Goal: Task Accomplishment & Management: Manage account settings

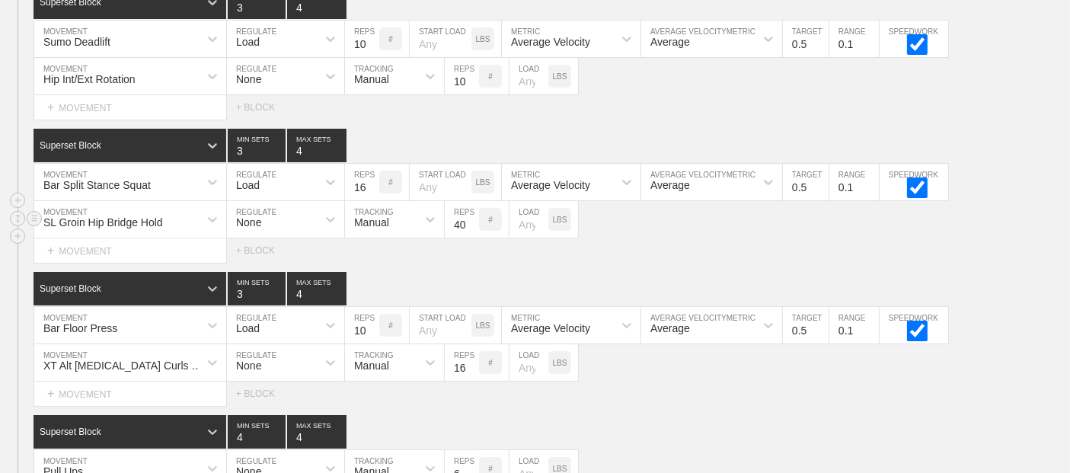
scroll to position [5787, 0]
click at [644, 95] on div "Select... MOVEMENT + MOVEMENT + BLOCK" at bounding box center [535, 107] width 1070 height 24
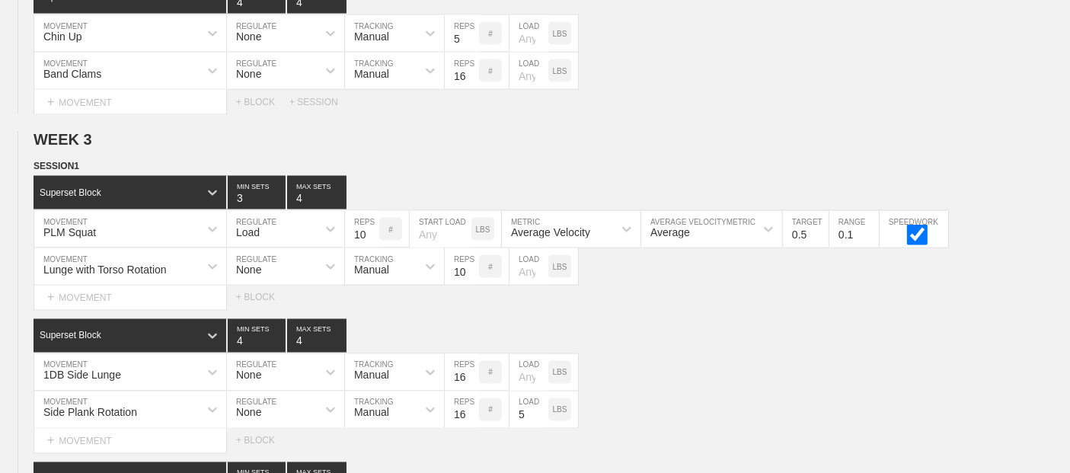
scroll to position [0, 0]
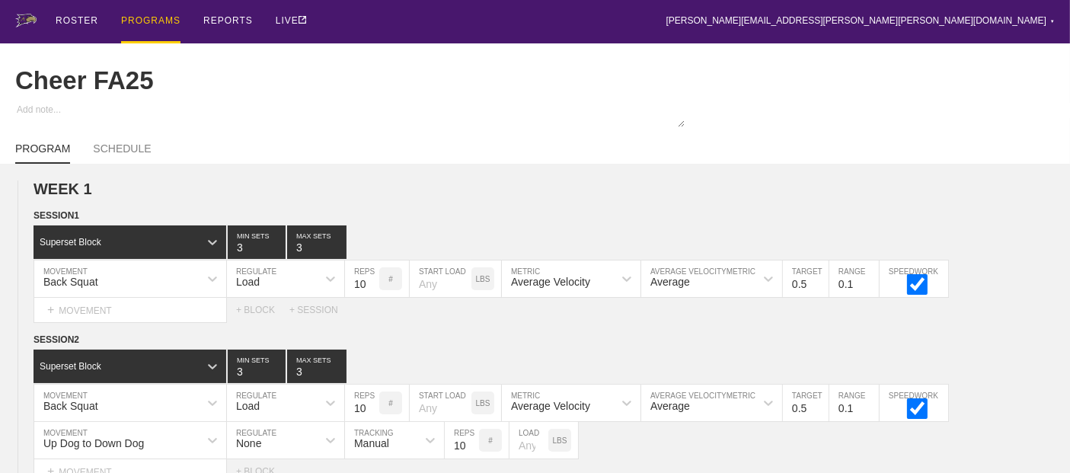
click at [149, 11] on div "PROGRAMS" at bounding box center [150, 21] width 59 height 43
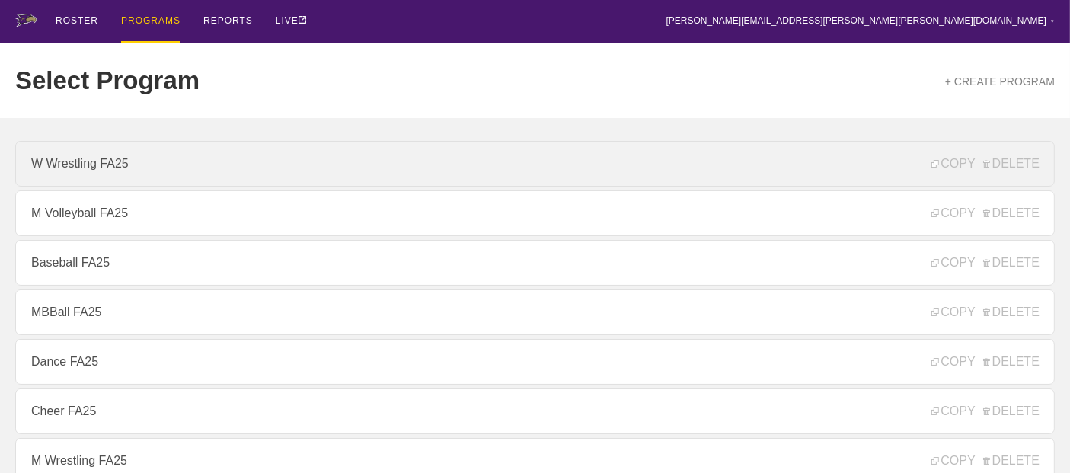
click at [154, 186] on link "W Wrestling FA25" at bounding box center [535, 164] width 1040 height 46
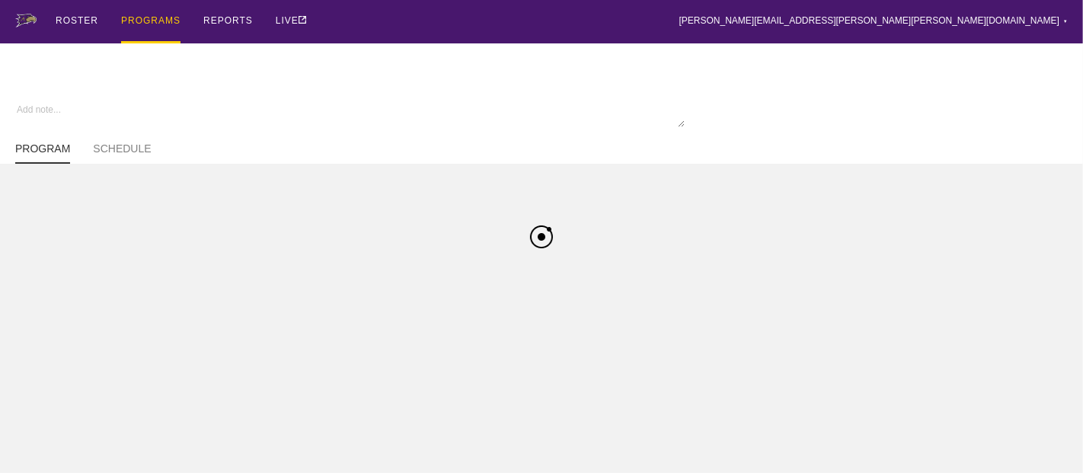
type textarea "x"
type input "W Wrestling FA25"
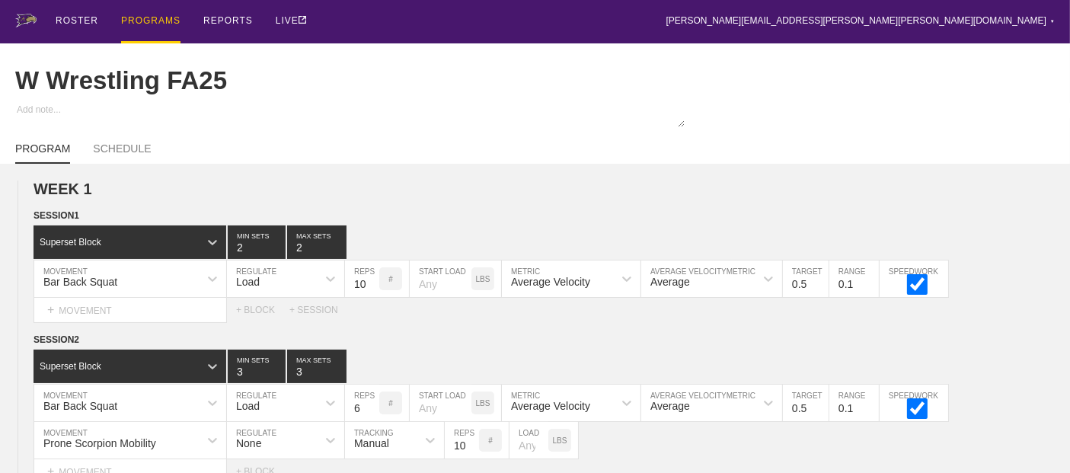
click at [479, 14] on div "ROSTER PROGRAMS REPORTS LIVE [PERSON_NAME][EMAIL_ADDRESS][PERSON_NAME][PERSON_N…" at bounding box center [535, 21] width 1040 height 43
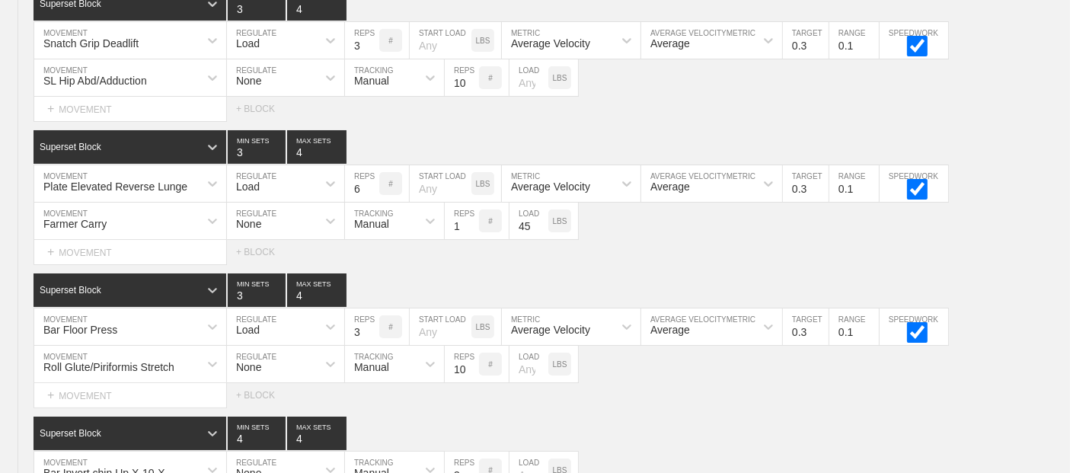
scroll to position [5754, 0]
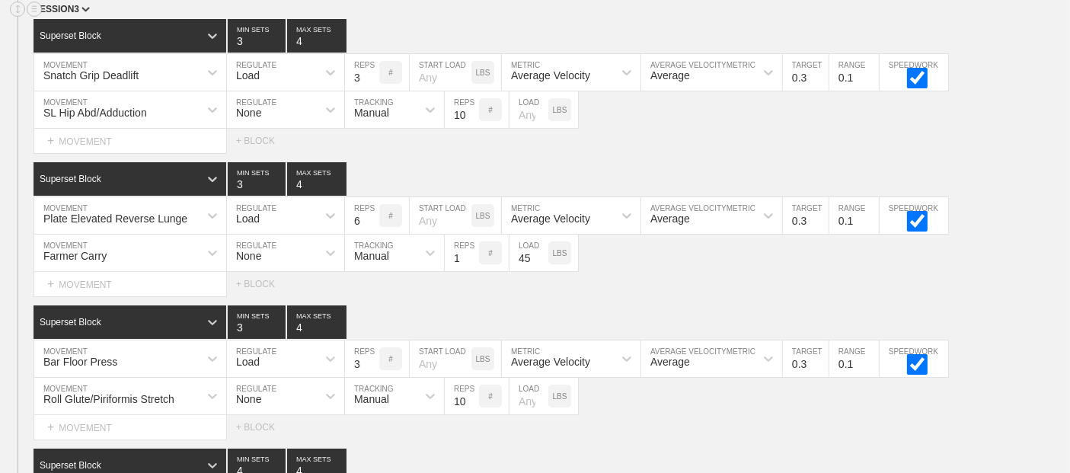
click at [480, 14] on div "SESSION 3" at bounding box center [552, 11] width 1037 height 18
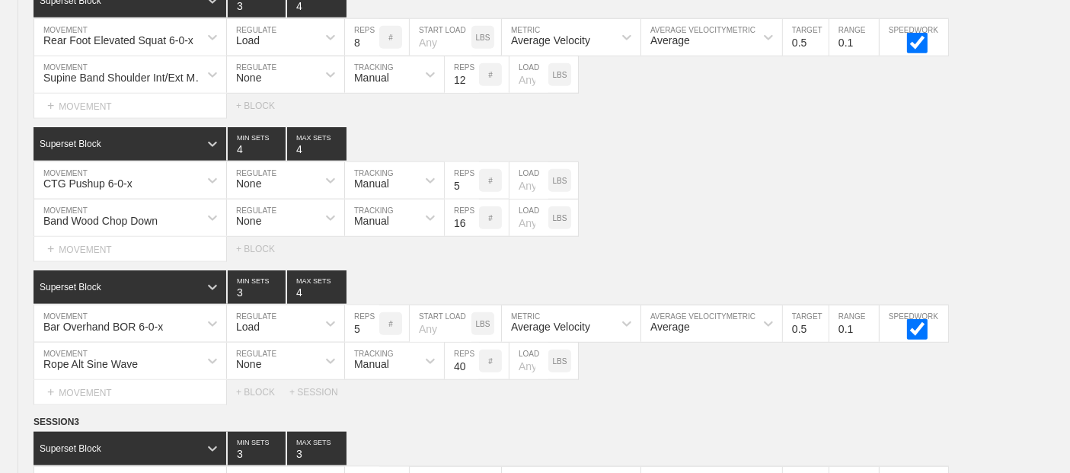
scroll to position [0, 0]
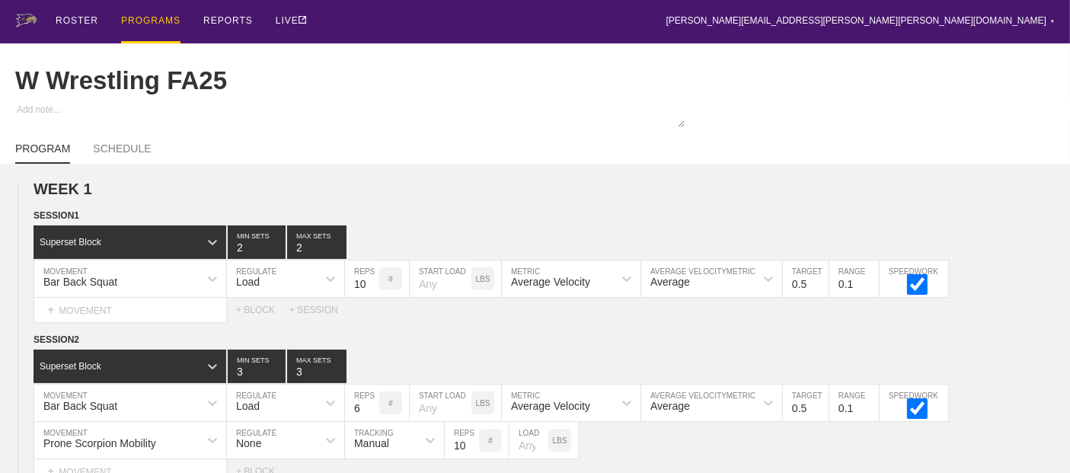
click at [125, 23] on div "PROGRAMS" at bounding box center [150, 21] width 59 height 43
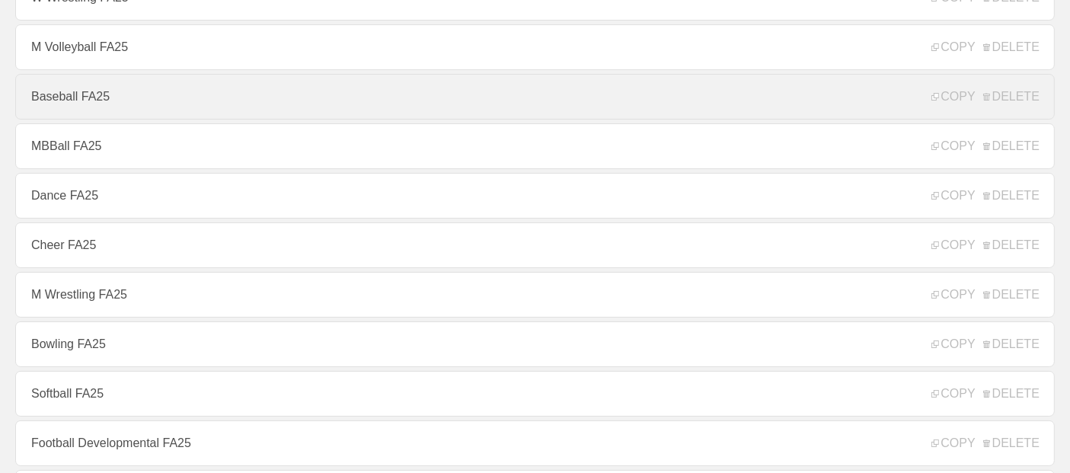
scroll to position [169, 0]
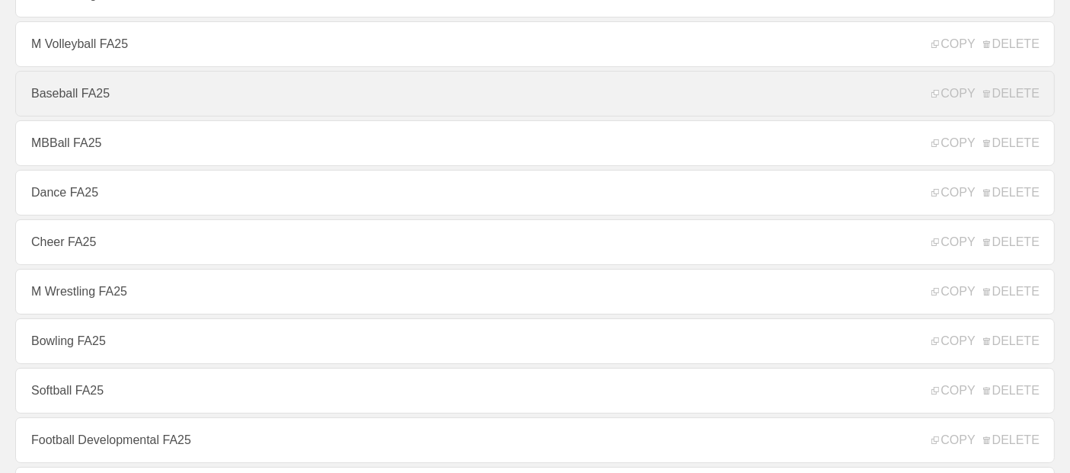
click at [146, 286] on link "M Wrestling FA25" at bounding box center [535, 292] width 1040 height 46
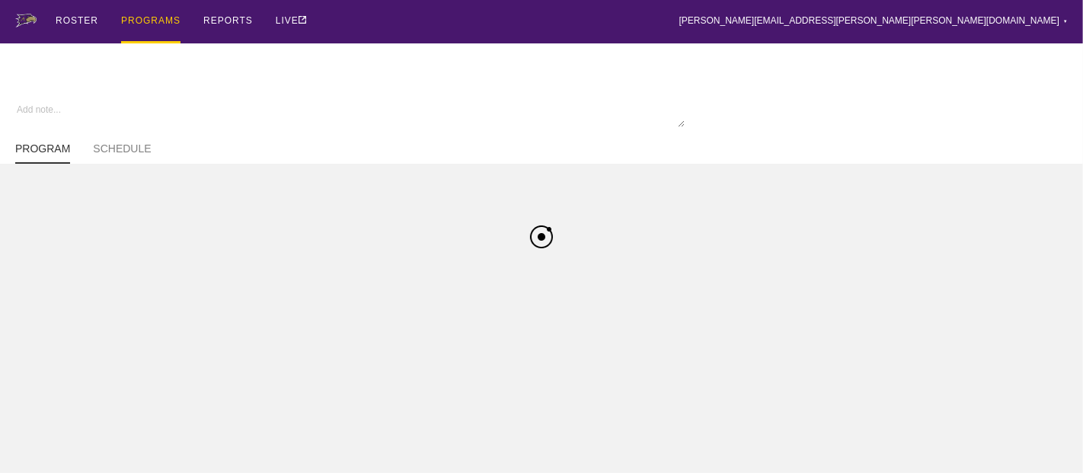
type textarea "x"
type input "M Wrestling FA25"
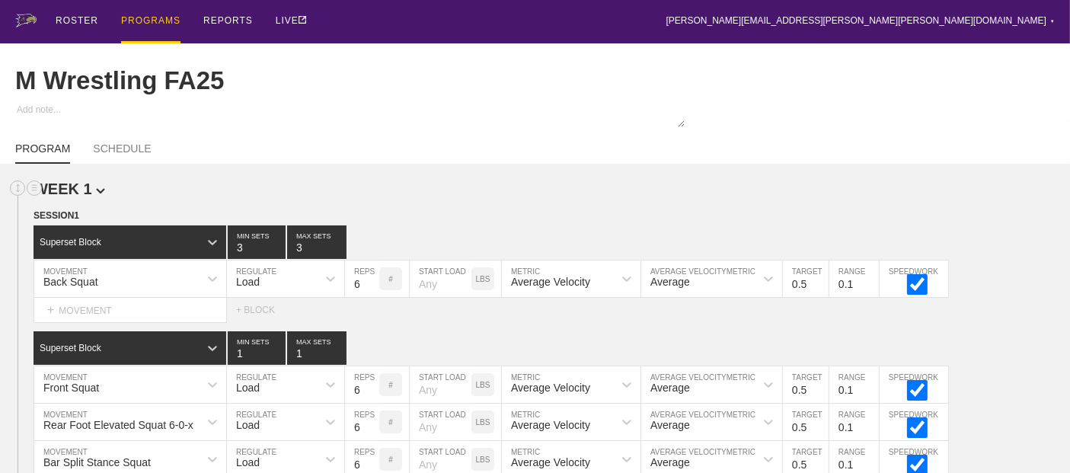
click at [628, 198] on h2 "WEEK 1" at bounding box center [552, 190] width 1037 height 18
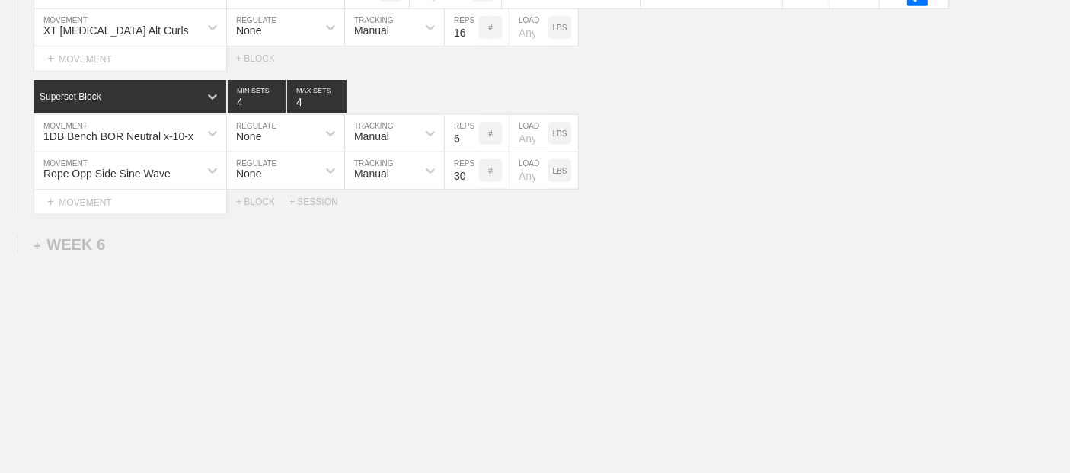
scroll to position [6936, 0]
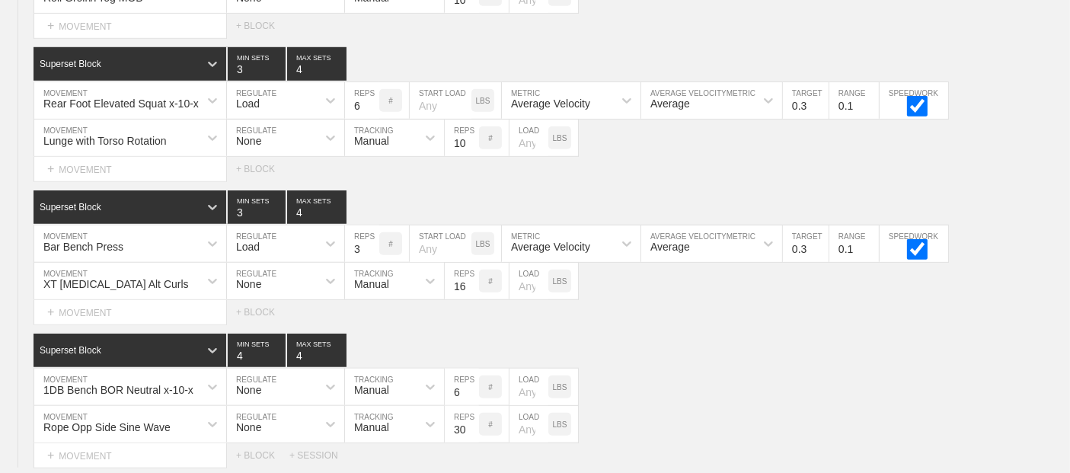
click at [628, 202] on div "Superset Block 3 MIN SETS 4 MAX SETS" at bounding box center [552, 207] width 1037 height 34
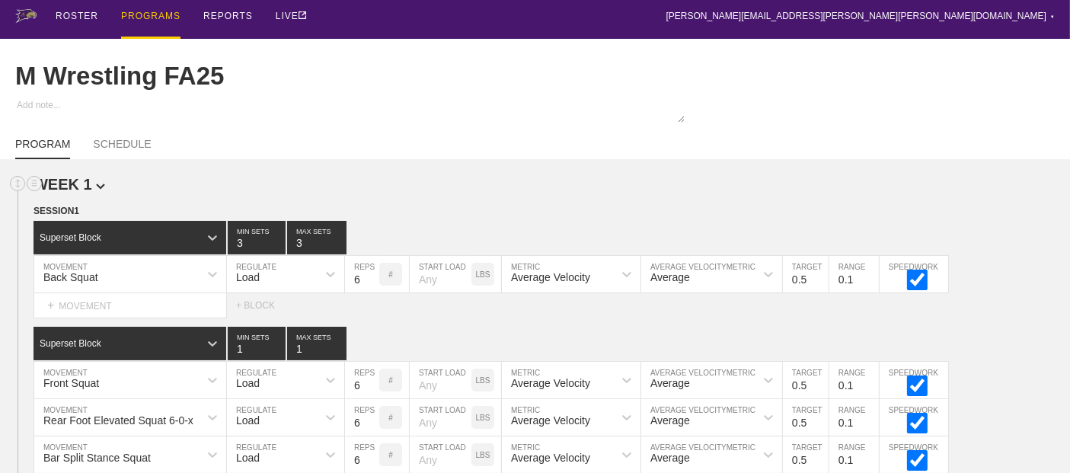
scroll to position [0, 0]
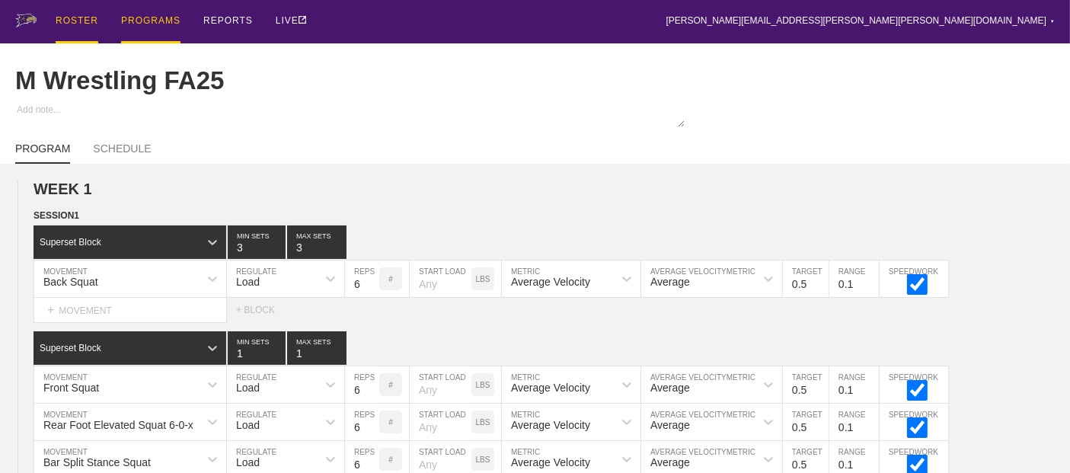
click at [77, 18] on div "ROSTER" at bounding box center [77, 21] width 43 height 43
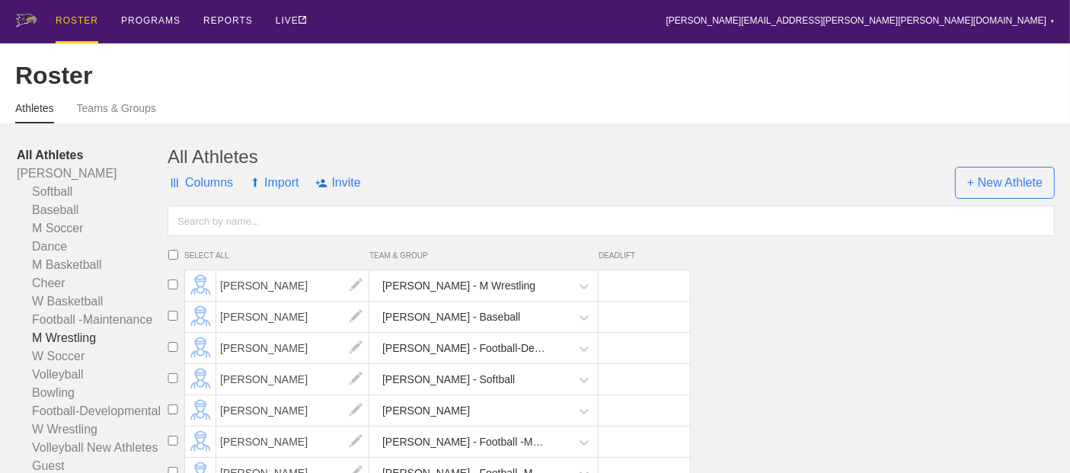
click at [78, 347] on link "M Wrestling" at bounding box center [92, 338] width 151 height 18
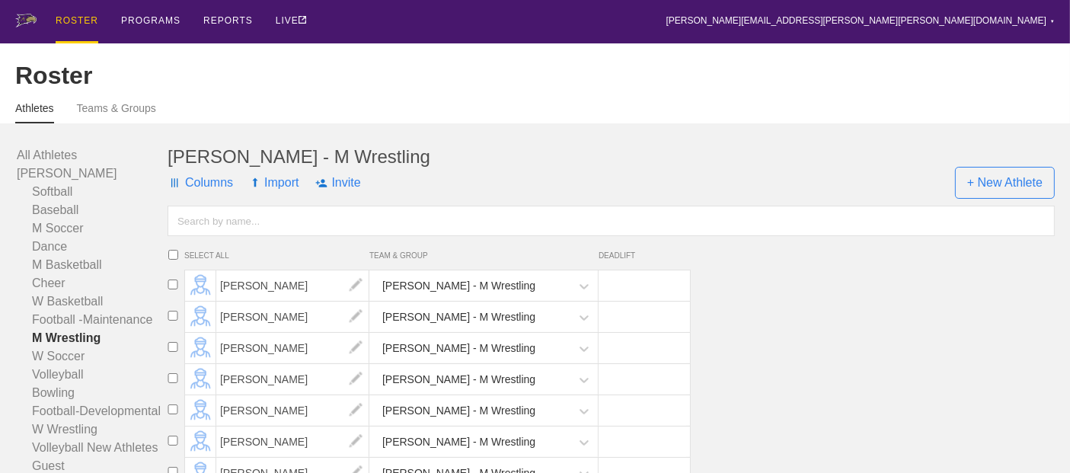
click at [786, 289] on li "[PERSON_NAME] - M Wrestling" at bounding box center [615, 285] width 909 height 31
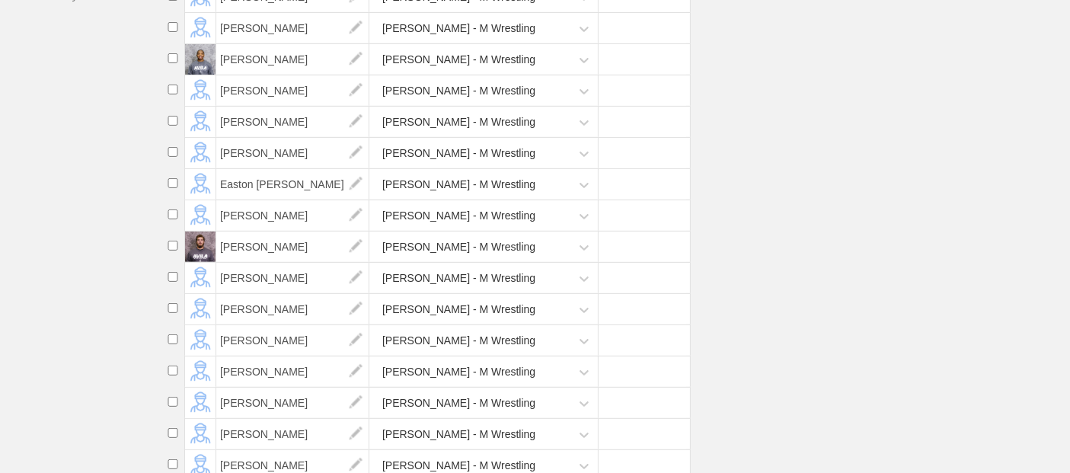
scroll to position [542, 0]
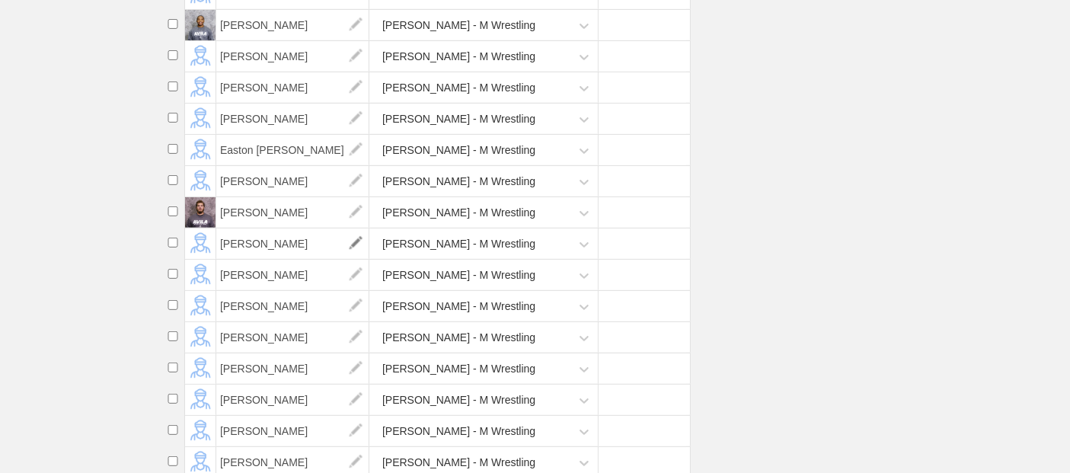
click at [357, 251] on img at bounding box center [356, 244] width 30 height 30
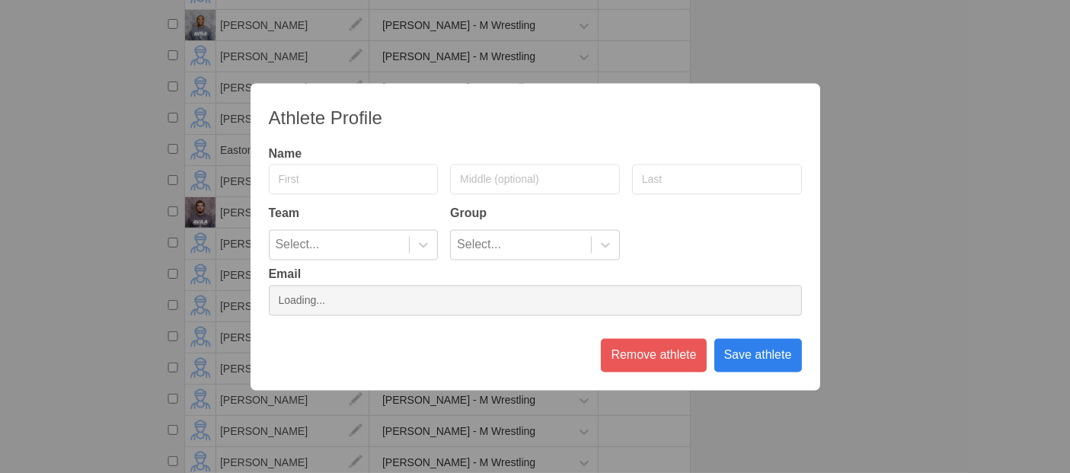
type input "Jace"
type input "[PERSON_NAME]"
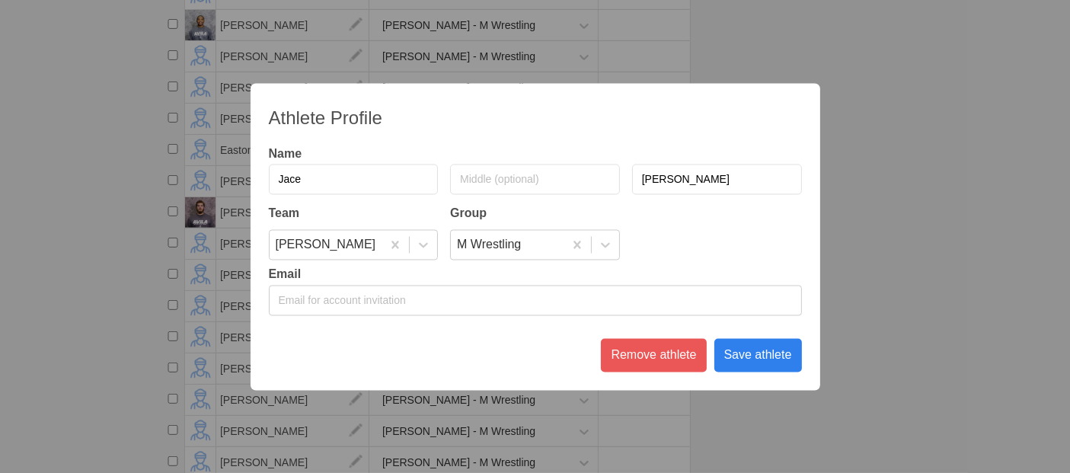
click at [293, 175] on input "Jace" at bounding box center [354, 179] width 170 height 30
click at [447, 129] on div "Athlete Profile Name [PERSON_NAME] Team Group [PERSON_NAME] M Wrestling Email R…" at bounding box center [536, 236] width 570 height 307
click at [347, 184] on input "Jaes" at bounding box center [354, 179] width 170 height 30
type input "Jase"
click at [480, 105] on div "Athlete Profile Name [PERSON_NAME] Team Group [PERSON_NAME] M Wrestling Email R…" at bounding box center [536, 236] width 570 height 307
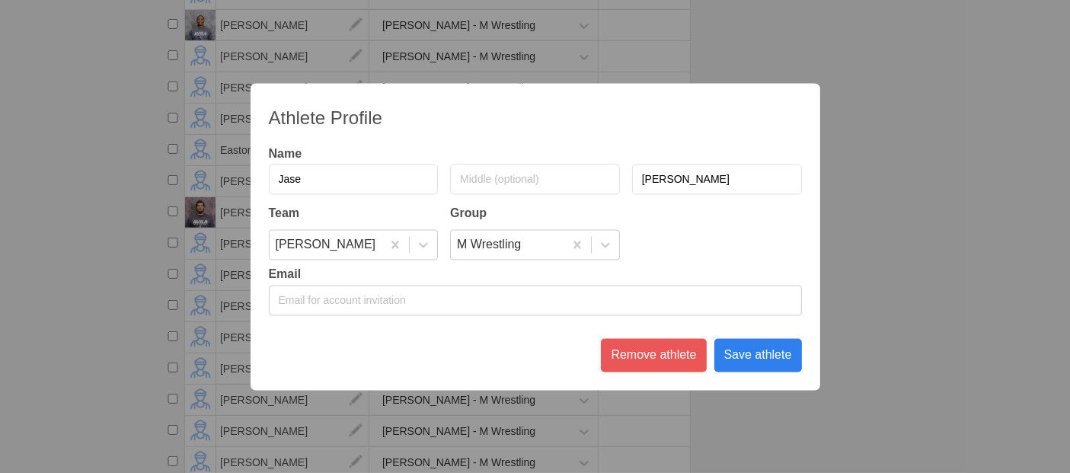
click at [738, 351] on div "Save athlete" at bounding box center [759, 355] width 88 height 34
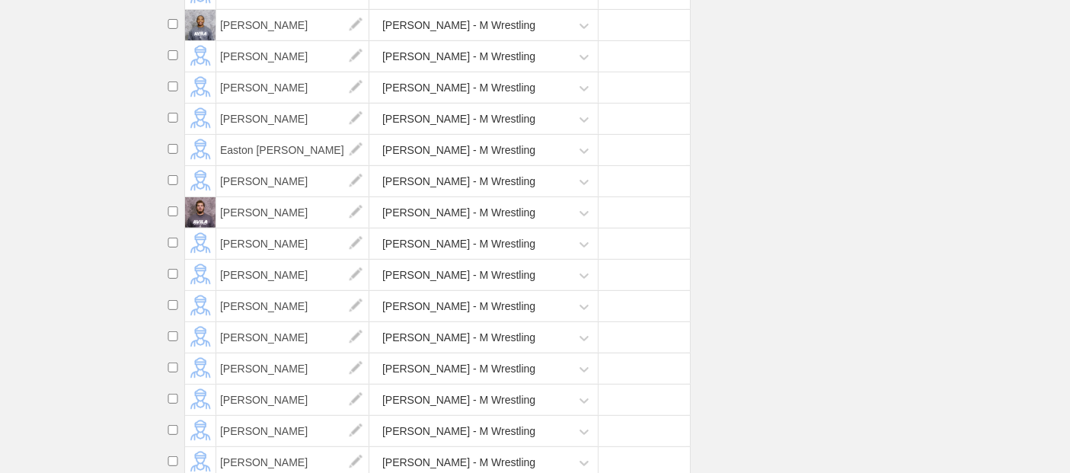
scroll to position [0, 0]
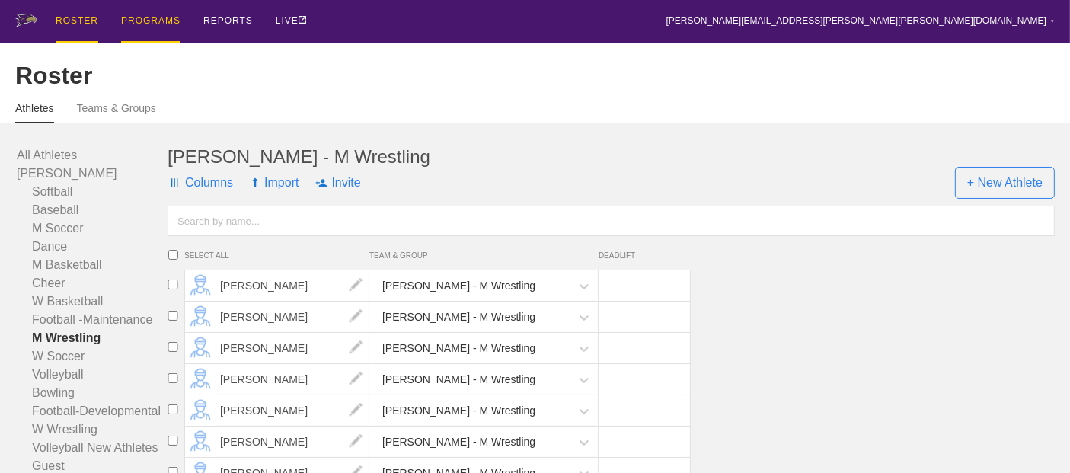
click at [156, 20] on div "PROGRAMS" at bounding box center [150, 21] width 59 height 43
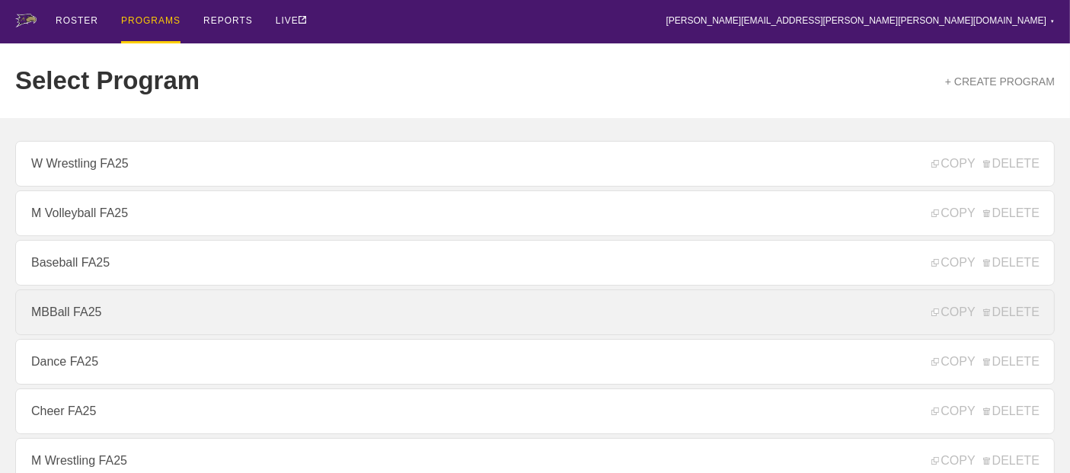
scroll to position [254, 0]
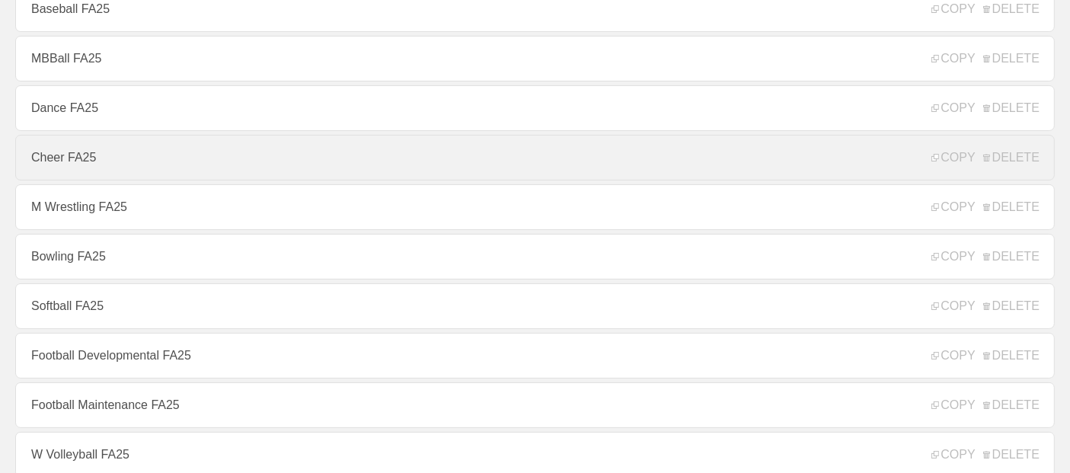
click at [52, 176] on link "Cheer FA25" at bounding box center [535, 158] width 1040 height 46
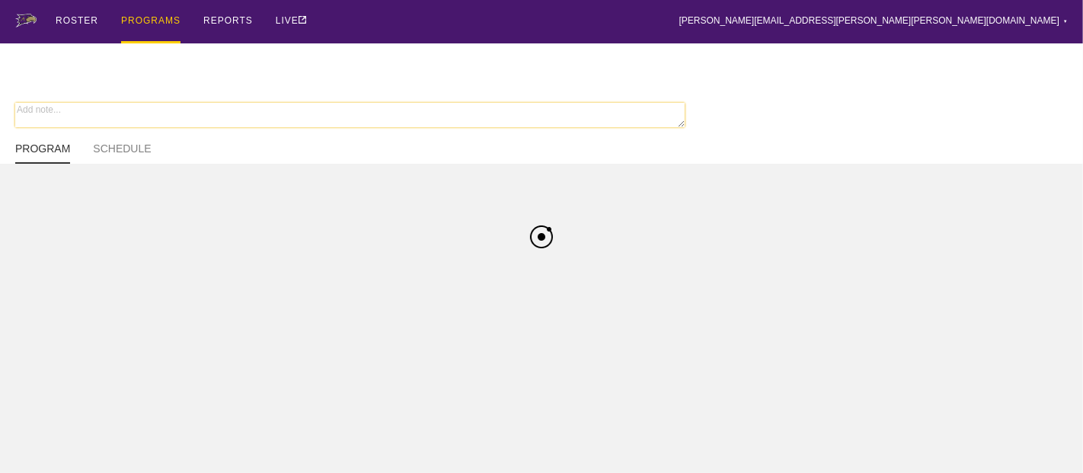
type textarea "x"
type input "Cheer FA25"
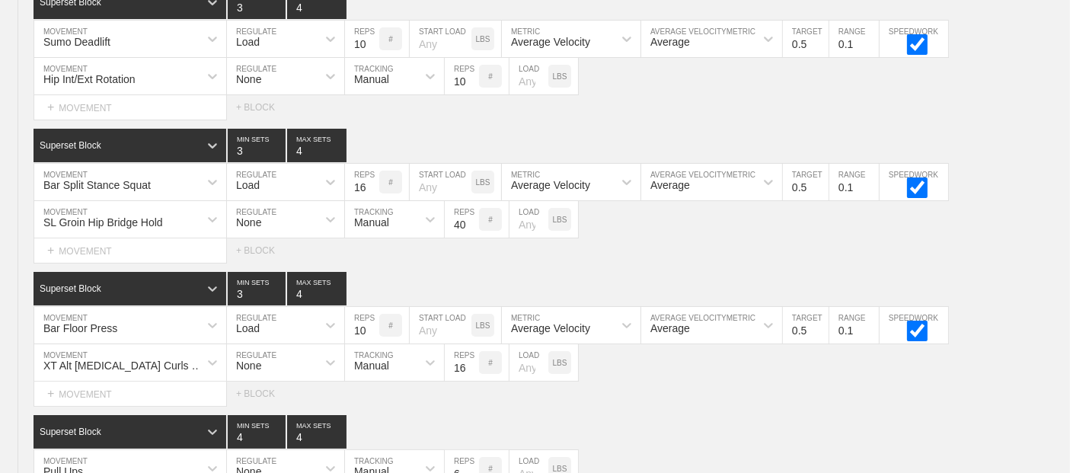
scroll to position [6041, 0]
